Goal: Contribute content

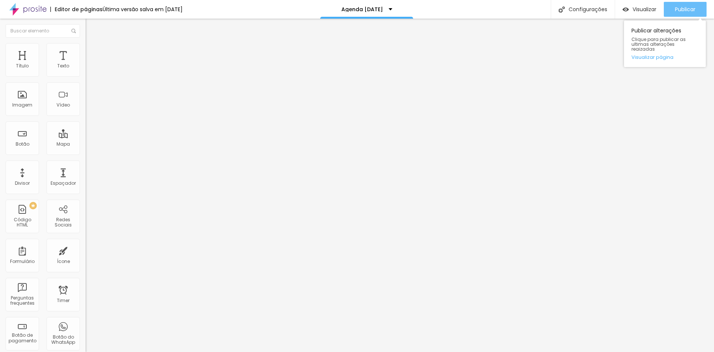
click at [681, 9] on span "Publicar" at bounding box center [685, 9] width 20 height 6
click at [679, 10] on span "Publicar" at bounding box center [685, 9] width 20 height 6
click at [684, 6] on span "Publicar" at bounding box center [685, 9] width 20 height 6
click at [677, 10] on span "Publicar" at bounding box center [685, 9] width 20 height 6
click at [690, 4] on div "Publicar" at bounding box center [685, 9] width 20 height 15
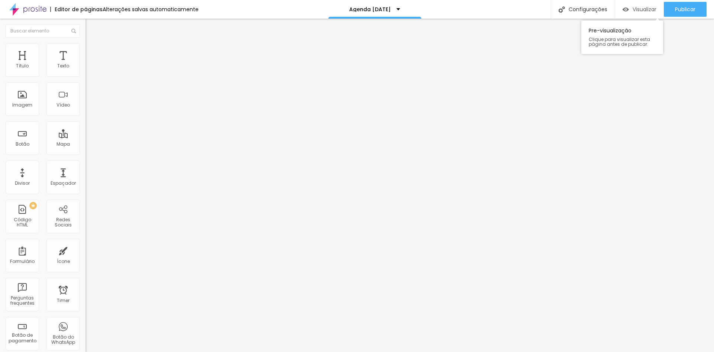
click at [646, 8] on span "Visualizar" at bounding box center [645, 9] width 24 height 6
click at [684, 5] on div "Publicar" at bounding box center [685, 9] width 20 height 15
click at [685, 9] on span "Publicar" at bounding box center [685, 9] width 20 height 6
click at [687, 7] on span "Publicar" at bounding box center [685, 9] width 20 height 6
click at [675, 10] on span "Publicar" at bounding box center [685, 9] width 20 height 6
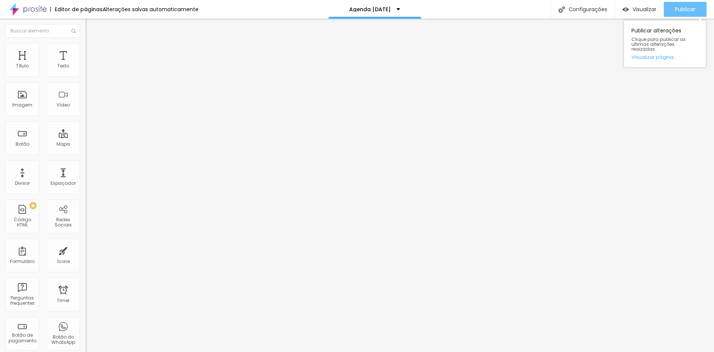
click at [681, 10] on span "Publicar" at bounding box center [685, 9] width 20 height 6
click at [636, 12] on span "Visualizar" at bounding box center [645, 9] width 24 height 6
click at [687, 6] on span "Publicar" at bounding box center [685, 9] width 20 height 6
